Goal: Transaction & Acquisition: Book appointment/travel/reservation

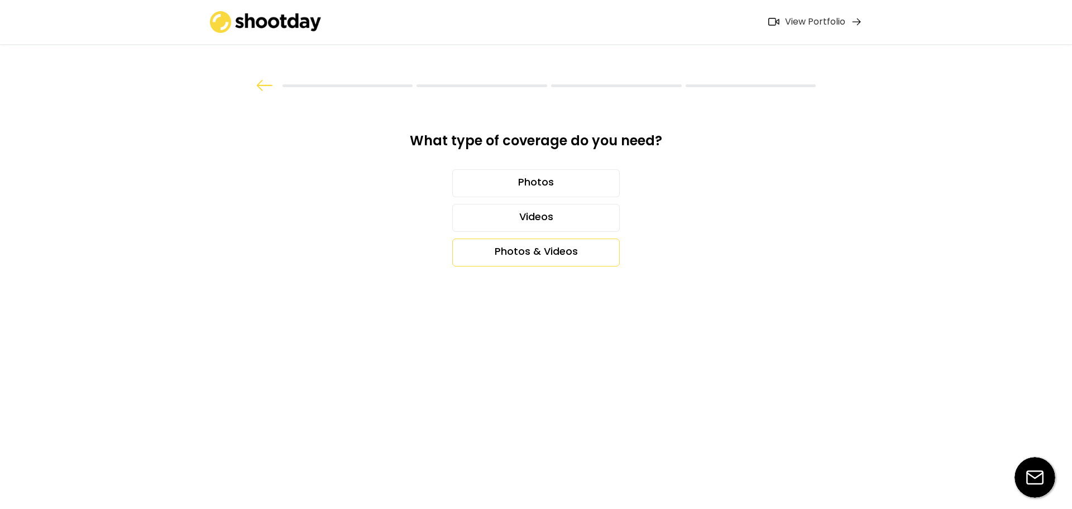
click at [532, 249] on div "Photos & Videos" at bounding box center [536, 252] width 168 height 28
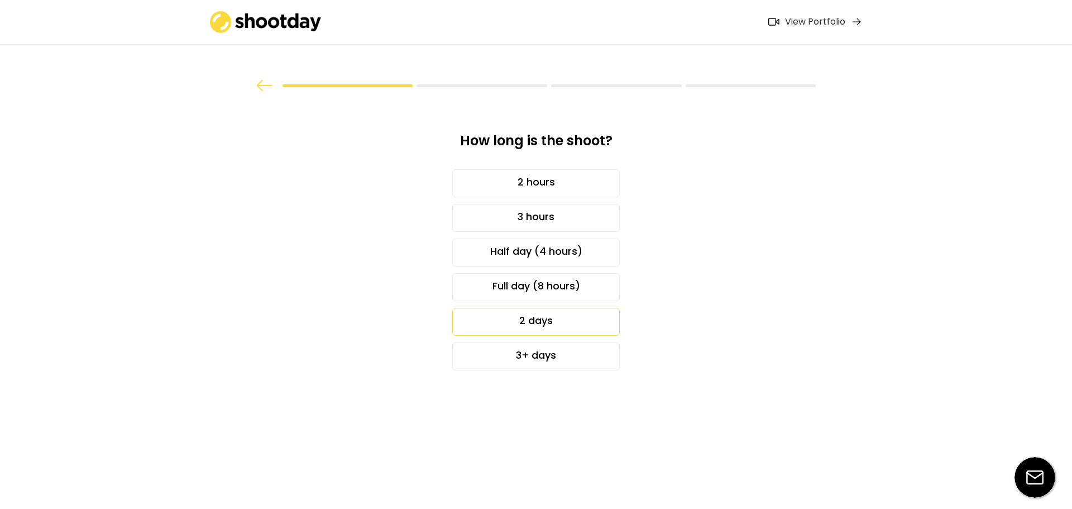
click at [561, 319] on div "2 days" at bounding box center [536, 322] width 168 height 28
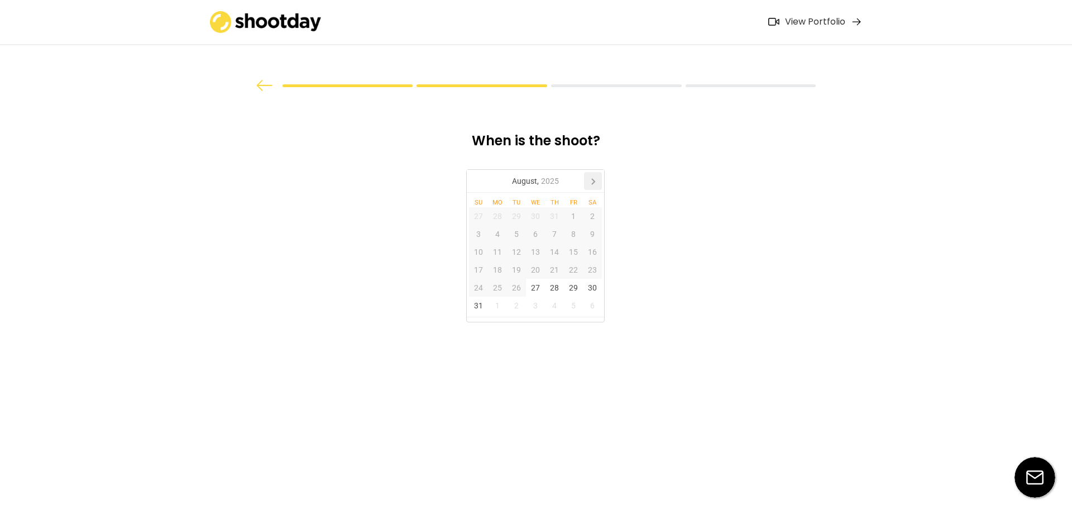
click at [595, 180] on icon at bounding box center [593, 181] width 18 height 18
click at [538, 251] on div "17" at bounding box center [535, 252] width 19 height 18
click at [562, 252] on div "18" at bounding box center [554, 252] width 19 height 18
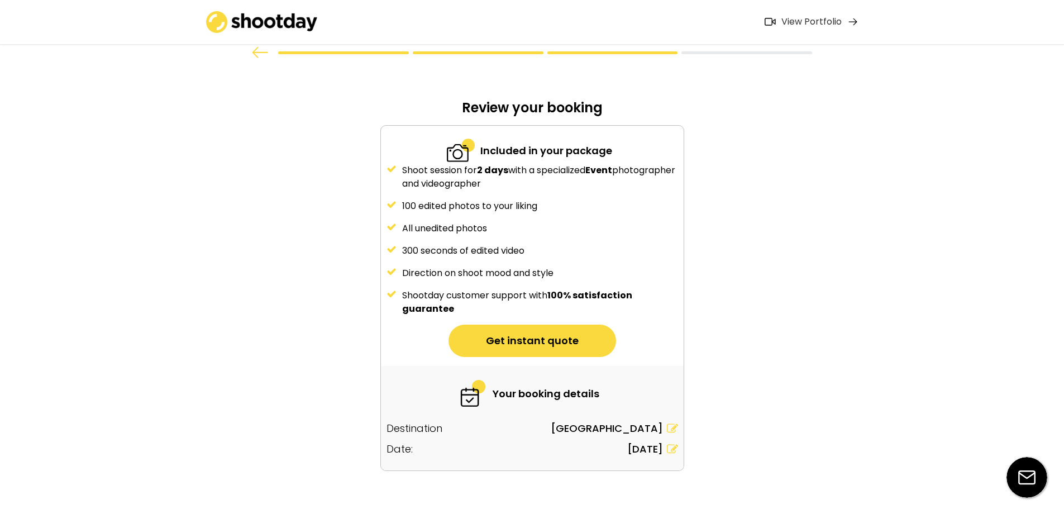
scroll to position [51, 0]
